Goal: Information Seeking & Learning: Learn about a topic

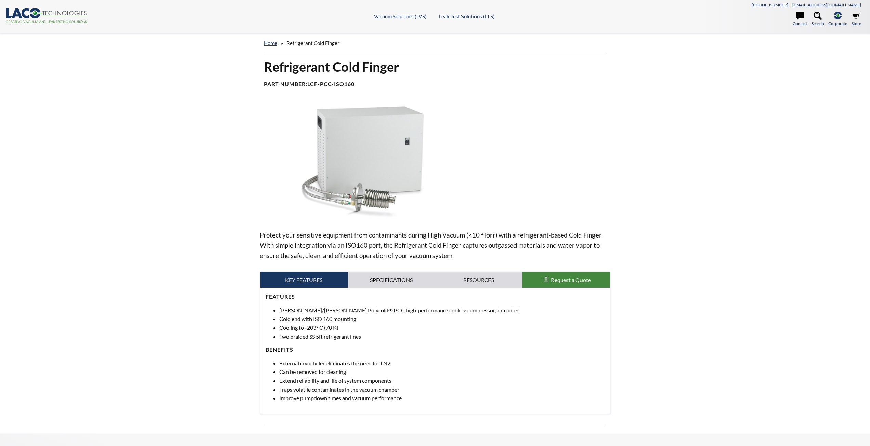
select select "Language Translate Widget"
click at [359, 199] on img at bounding box center [362, 161] width 205 height 115
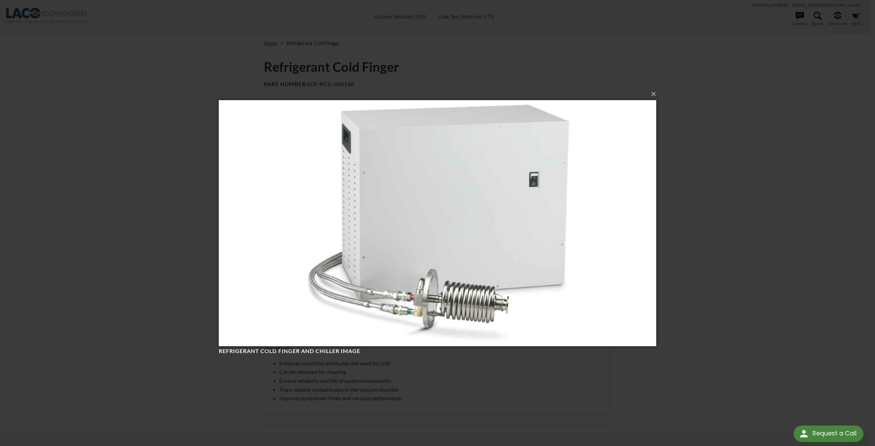
click at [451, 315] on img at bounding box center [437, 222] width 437 height 273
click at [654, 93] on button "×" at bounding box center [439, 93] width 437 height 15
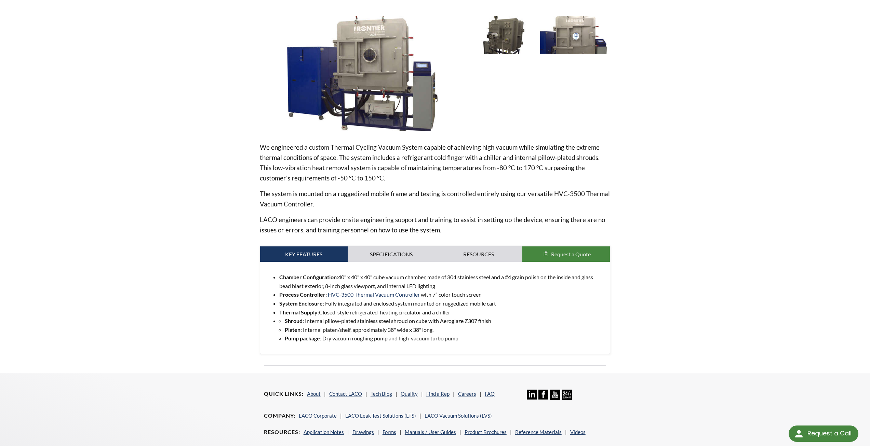
scroll to position [137, 0]
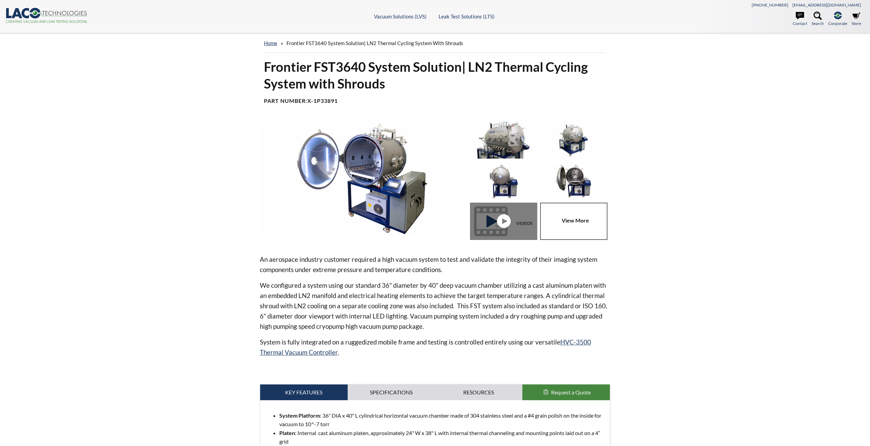
select select "Language Translate Widget"
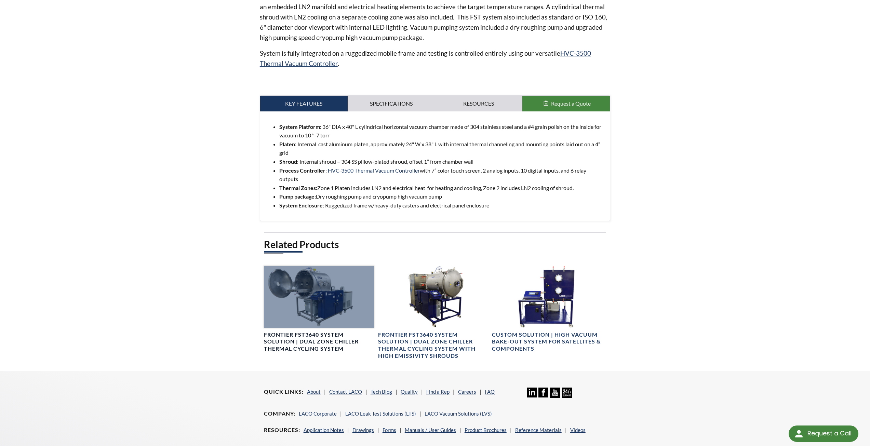
scroll to position [308, 0]
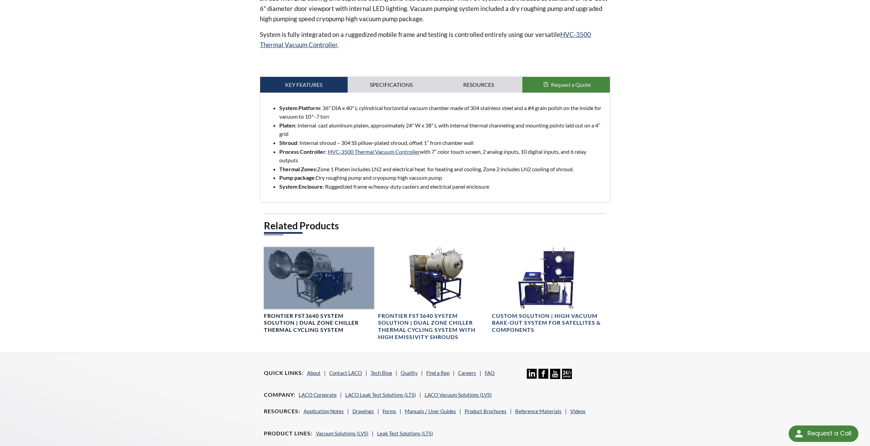
click at [298, 328] on h4 "Frontier FST3640 System Solution | Dual Zone Chiller Thermal Cycling System" at bounding box center [319, 322] width 110 height 21
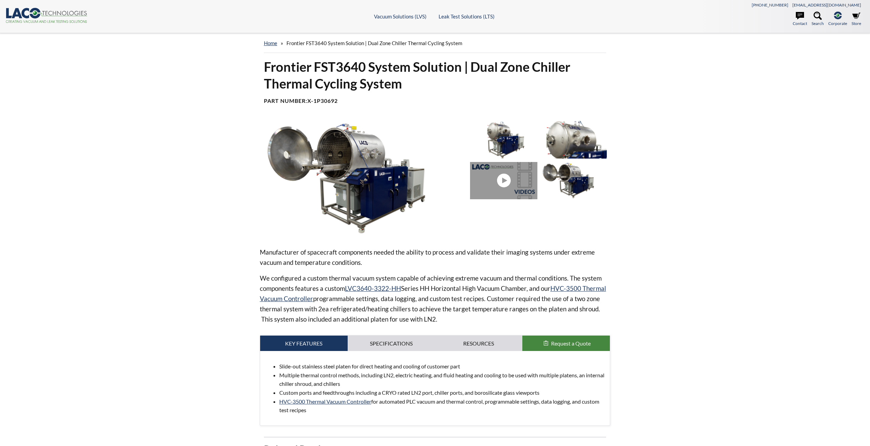
select select "Language Translate Widget"
click at [323, 162] on img at bounding box center [362, 178] width 205 height 115
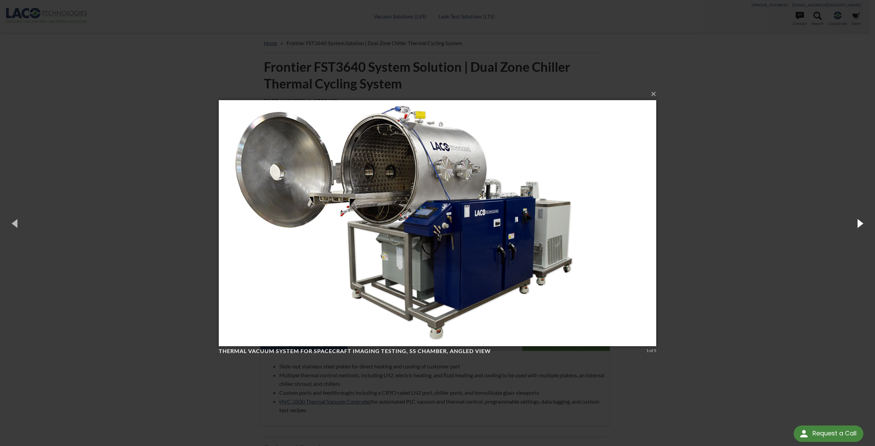
click at [865, 224] on button "button" at bounding box center [859, 223] width 31 height 38
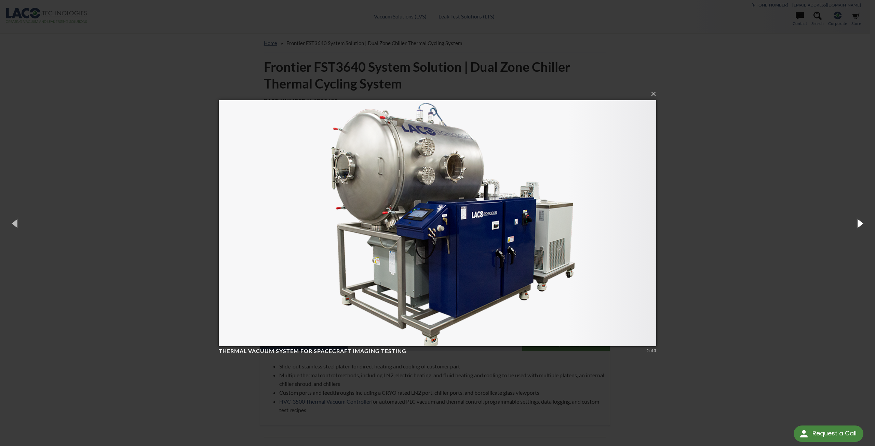
click at [865, 224] on button "button" at bounding box center [859, 223] width 31 height 38
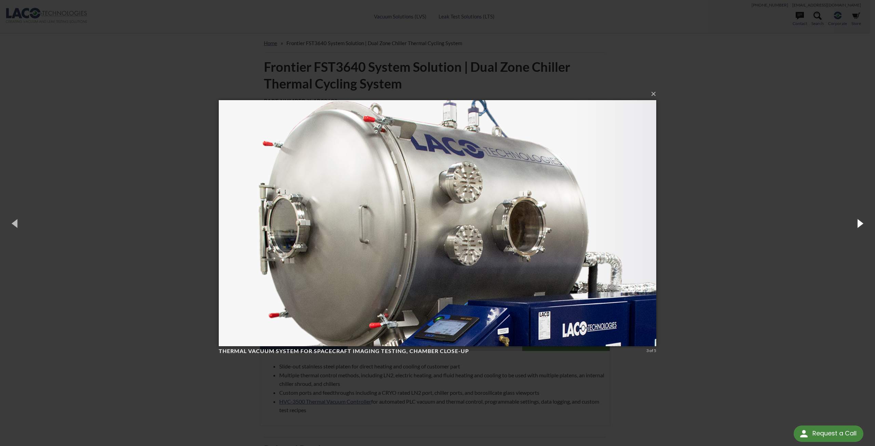
click at [865, 224] on button "button" at bounding box center [859, 223] width 31 height 38
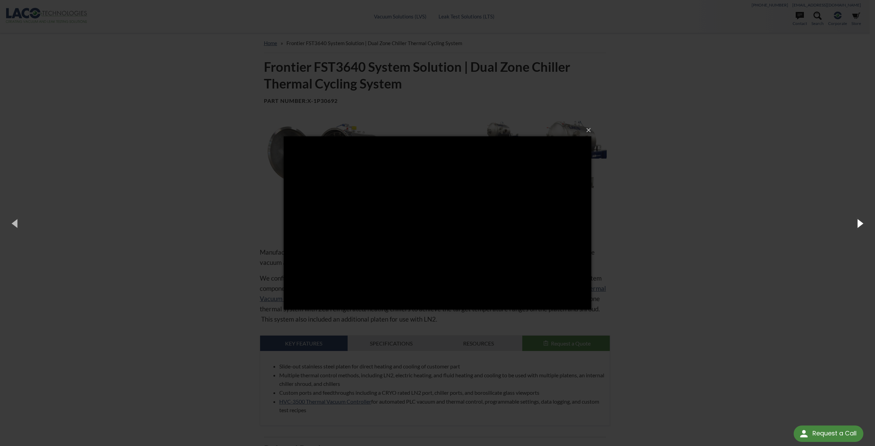
click at [853, 226] on button "button" at bounding box center [859, 223] width 31 height 38
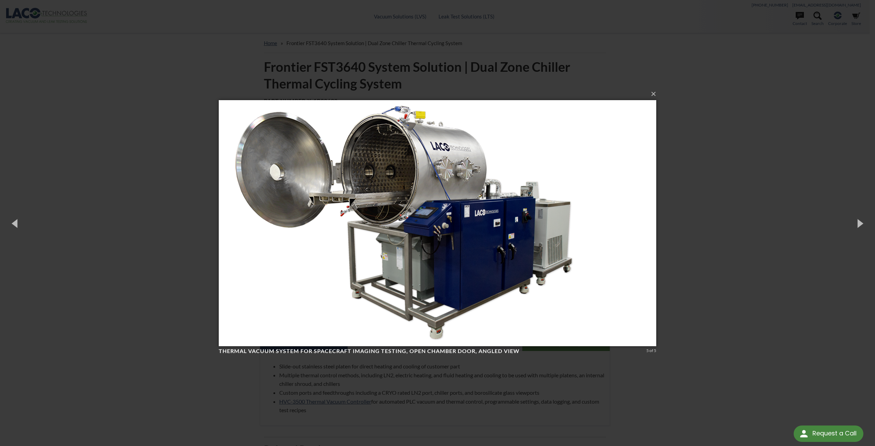
click at [373, 195] on img at bounding box center [437, 222] width 437 height 273
click at [714, 255] on div "× Thermal Vacuum System for Spacecraft Imaging Testing, SS Chamber, angled view…" at bounding box center [437, 223] width 875 height 446
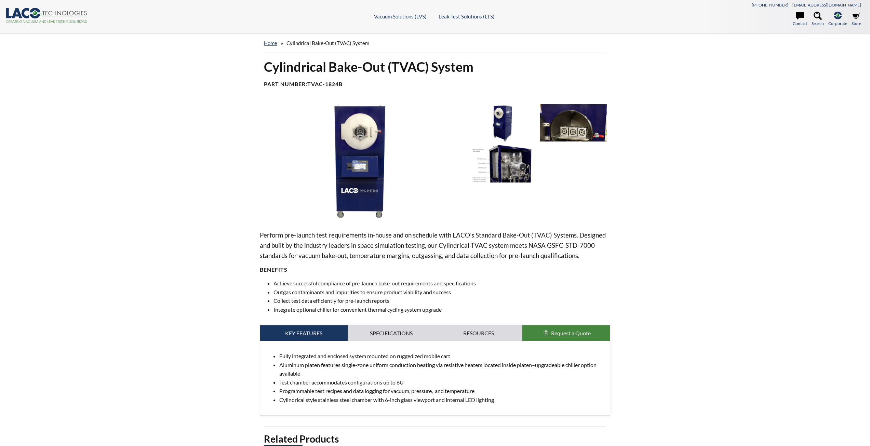
select select "Language Translate Widget"
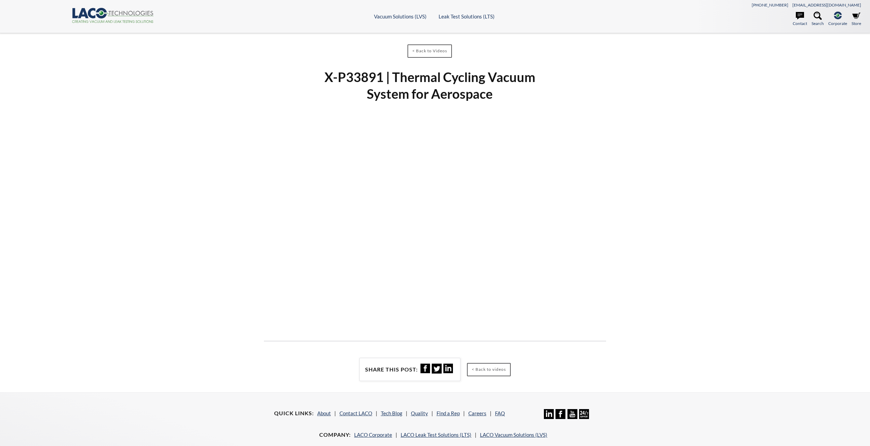
select select "Language Translate Widget"
click at [413, 52] on link "< Back to Videos" at bounding box center [429, 50] width 44 height 13
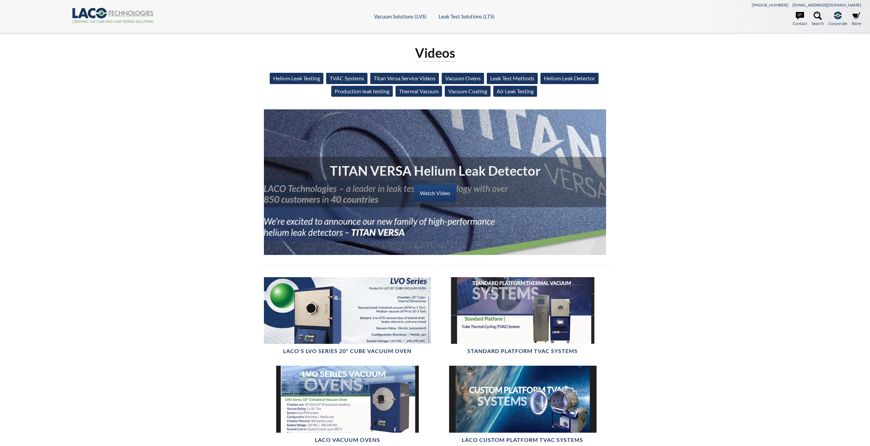
select select "Language Translate Widget"
click at [342, 80] on link "TVAC Systems" at bounding box center [346, 78] width 41 height 11
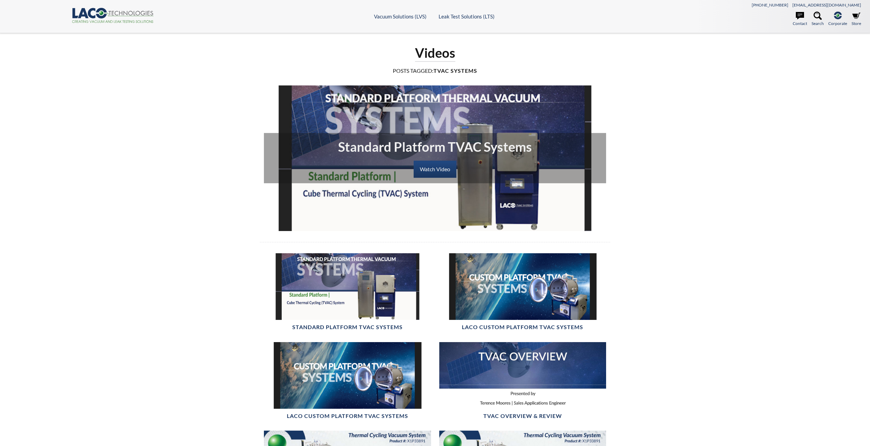
select select "Language Translate Widget"
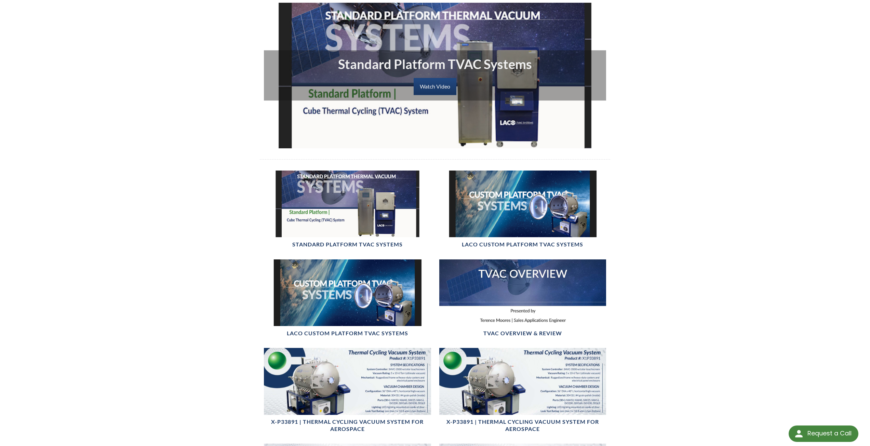
scroll to position [103, 0]
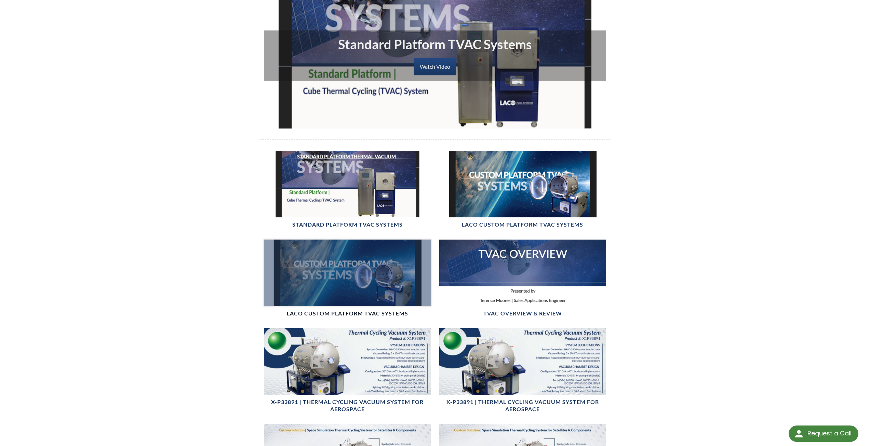
click at [368, 279] on div at bounding box center [347, 273] width 167 height 67
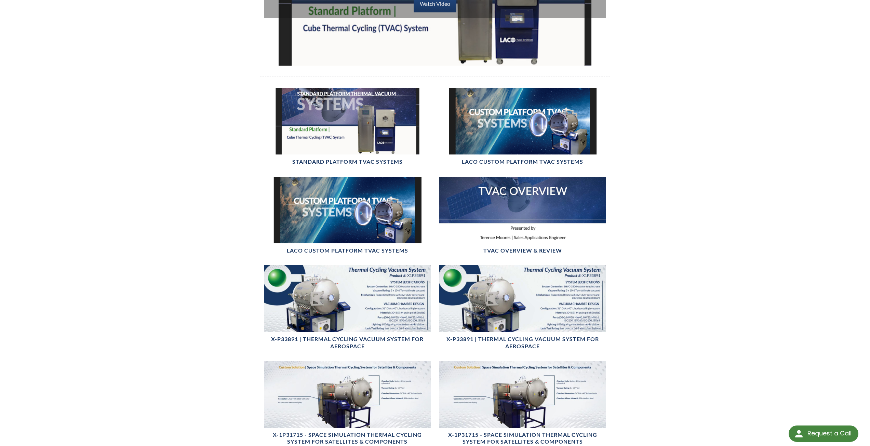
scroll to position [239, 0]
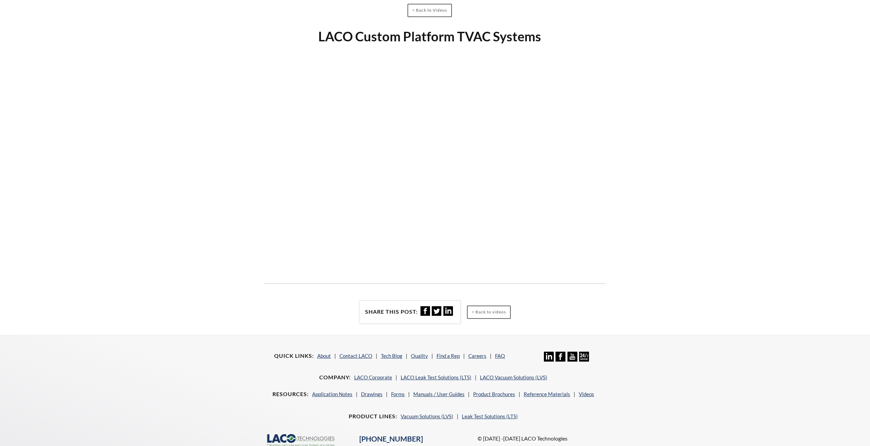
select select "Language Translate Widget"
